Goal: Information Seeking & Learning: Check status

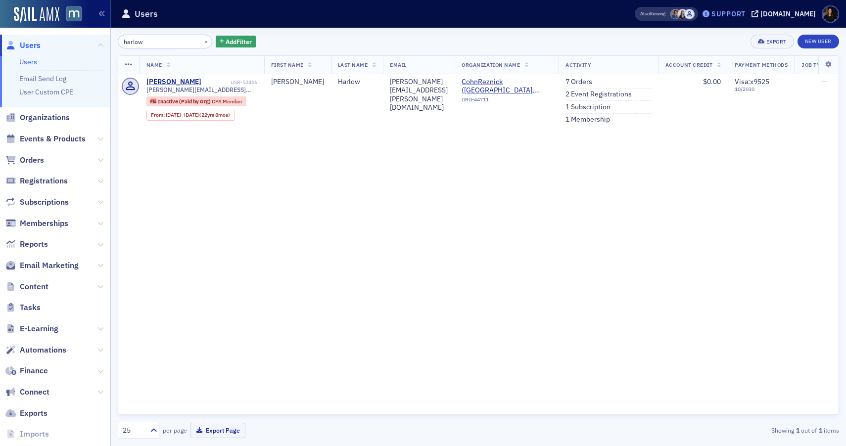
type input "harlow"
click at [732, 14] on div "Support" at bounding box center [728, 13] width 34 height 9
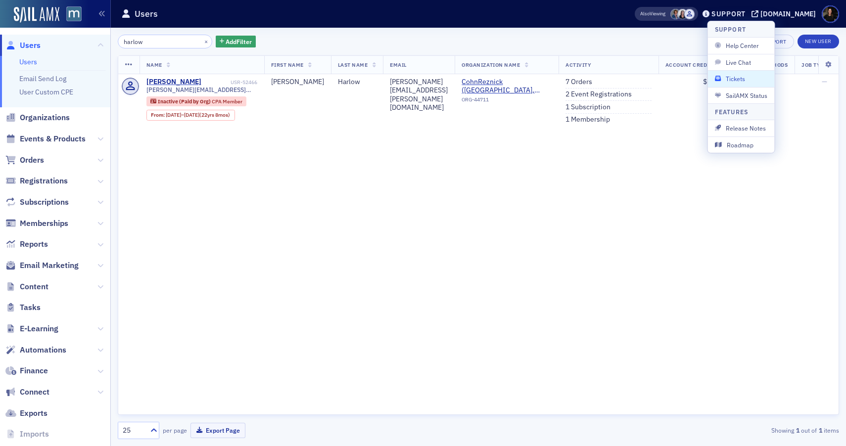
click at [727, 76] on span "Tickets" at bounding box center [741, 78] width 53 height 9
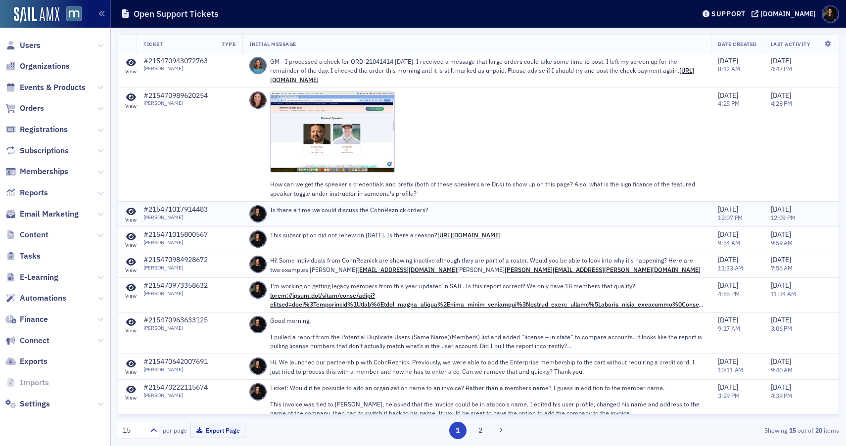
click at [330, 217] on div "Is there a time we could discuss the CohnReznick orders?" at bounding box center [487, 213] width 434 height 17
click at [327, 209] on p "Is there a time we could discuss the CohnReznick orders?" at bounding box center [487, 209] width 434 height 9
click at [129, 212] on icon at bounding box center [131, 211] width 10 height 9
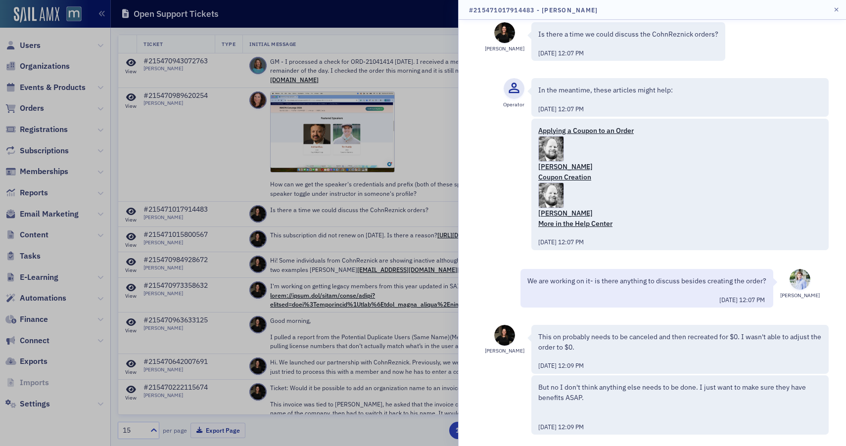
scroll to position [12, 0]
drag, startPoint x: 544, startPoint y: 336, endPoint x: 655, endPoint y: 332, distance: 110.9
click at [650, 332] on p "This on probably needs to be canceled and then recreated for $0. I wasn't able …" at bounding box center [679, 341] width 283 height 21
click at [655, 332] on p "This on probably needs to be canceled and then recreated for $0. I wasn't able …" at bounding box center [679, 341] width 283 height 21
drag, startPoint x: 546, startPoint y: 338, endPoint x: 678, endPoint y: 338, distance: 132.0
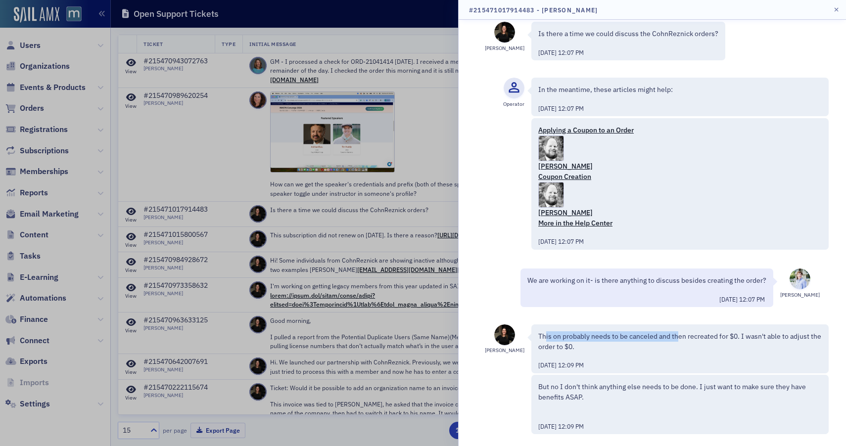
click at [678, 338] on p "This on probably needs to be canceled and then recreated for $0. I wasn't able …" at bounding box center [679, 341] width 283 height 21
drag, startPoint x: 546, startPoint y: 373, endPoint x: 665, endPoint y: 384, distance: 118.7
click at [663, 384] on div "Lauren McDonough Is there a time we could discuss the CohnReznick orders? 9/26/…" at bounding box center [651, 233] width 387 height 426
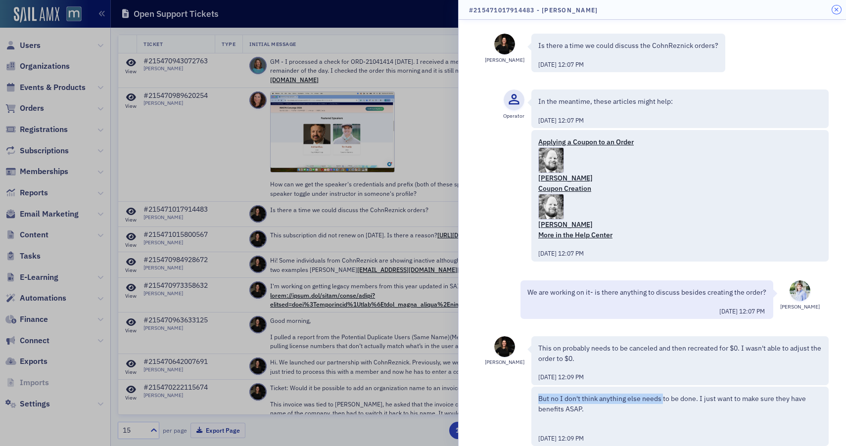
click at [837, 6] on button "button" at bounding box center [836, 9] width 9 height 9
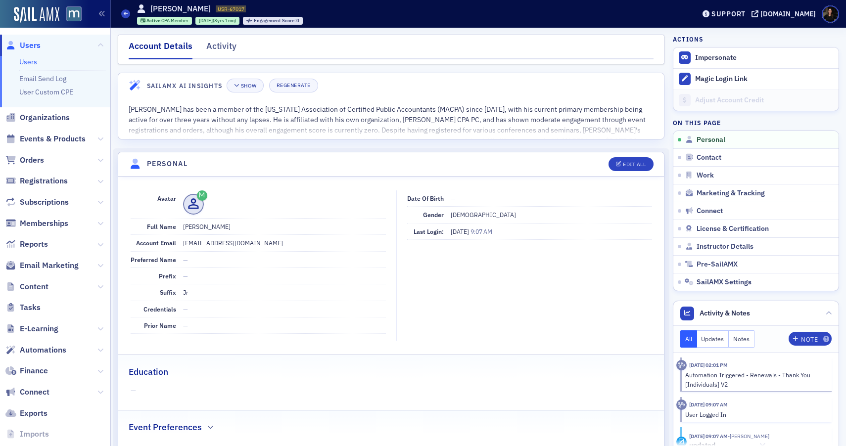
click at [24, 45] on span "Users" at bounding box center [30, 45] width 21 height 11
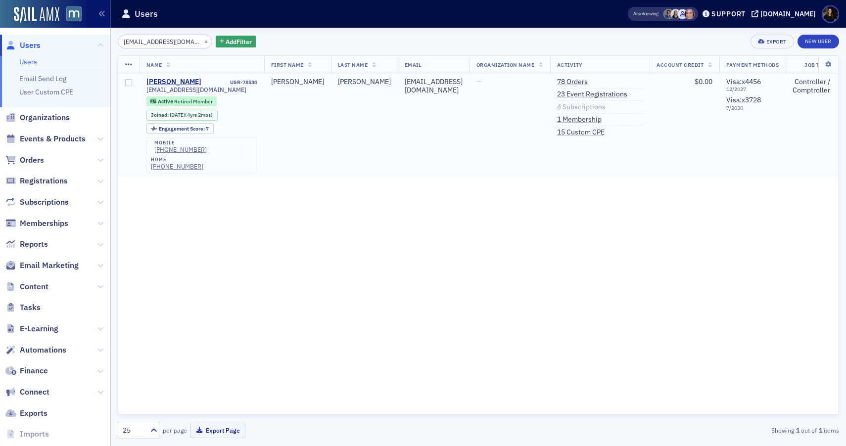
type input "[EMAIL_ADDRESS][DOMAIN_NAME]"
click at [558, 106] on link "4 Subscriptions" at bounding box center [581, 107] width 48 height 9
